Goal: Transaction & Acquisition: Purchase product/service

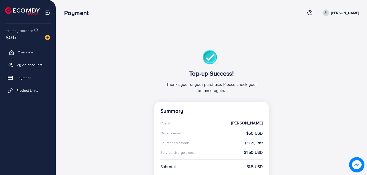
click at [30, 52] on span "Overview" at bounding box center [25, 52] width 15 height 5
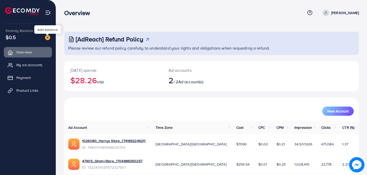
click at [47, 40] on img at bounding box center [47, 37] width 5 height 5
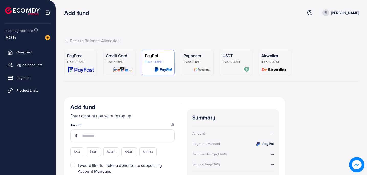
click at [80, 63] on p "(Fee: 3.60%)" at bounding box center [80, 62] width 27 height 4
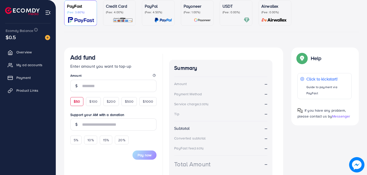
click at [78, 102] on span "$50" at bounding box center [77, 101] width 6 height 5
type input "**"
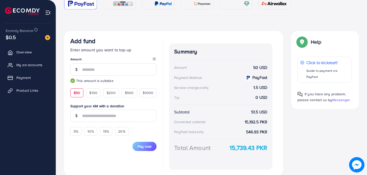
scroll to position [85, 0]
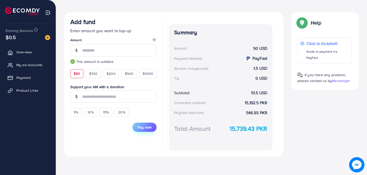
click at [145, 125] on span "Pay now" at bounding box center [145, 127] width 14 height 5
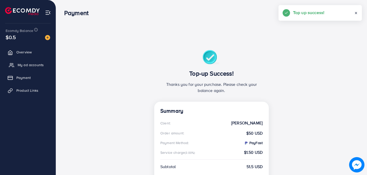
click at [38, 68] on link "My ad accounts" at bounding box center [28, 65] width 48 height 10
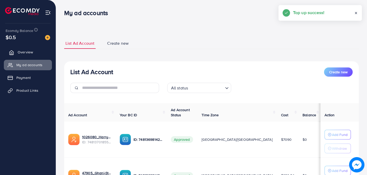
click at [34, 49] on link "Overview" at bounding box center [28, 52] width 48 height 10
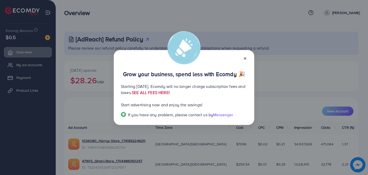
click at [170, 93] on link "SEE ALL FEES HERE!" at bounding box center [151, 93] width 38 height 6
click at [242, 59] on div at bounding box center [243, 58] width 8 height 6
click at [246, 58] on icon at bounding box center [245, 59] width 4 height 4
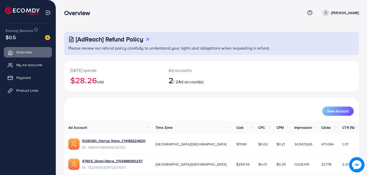
click at [47, 38] on img at bounding box center [47, 37] width 5 height 5
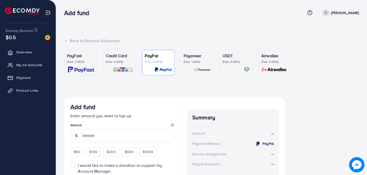
click at [78, 64] on div "PayFast (Fee: 3.60%)" at bounding box center [80, 63] width 27 height 20
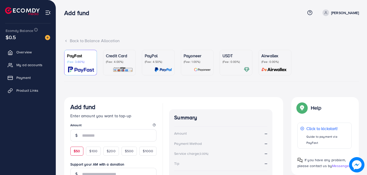
click at [78, 150] on span "$50" at bounding box center [77, 151] width 6 height 5
type input "**"
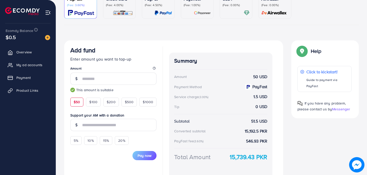
scroll to position [69, 0]
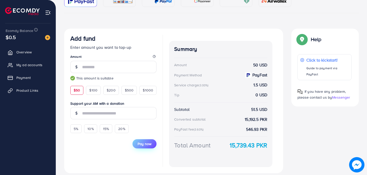
click at [141, 143] on span "Pay now" at bounding box center [145, 143] width 14 height 5
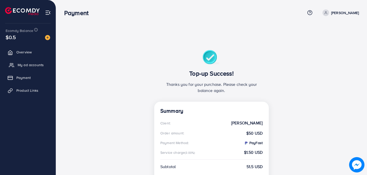
click at [31, 66] on span "My ad accounts" at bounding box center [31, 64] width 26 height 5
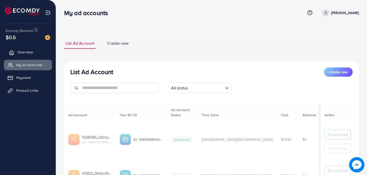
click at [31, 53] on span "Overview" at bounding box center [25, 52] width 15 height 5
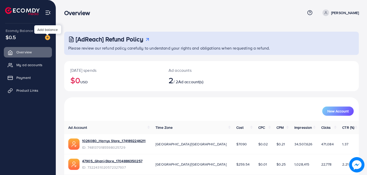
click at [48, 36] on img at bounding box center [47, 37] width 5 height 5
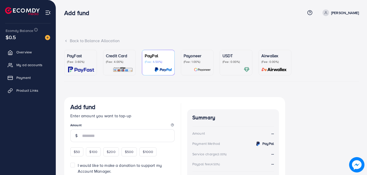
click at [77, 67] on img at bounding box center [81, 70] width 26 height 6
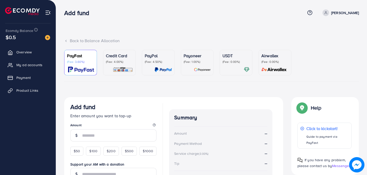
scroll to position [70, 0]
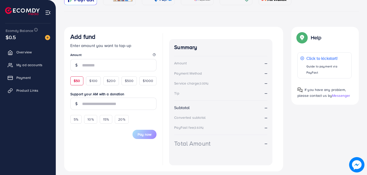
click at [77, 77] on div "$50" at bounding box center [76, 80] width 13 height 9
type input "**"
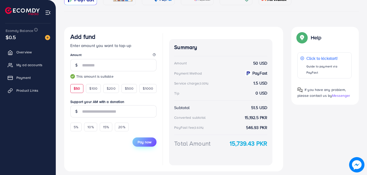
click at [139, 140] on span "Pay now" at bounding box center [145, 142] width 14 height 5
